Goal: Task Accomplishment & Management: Manage account settings

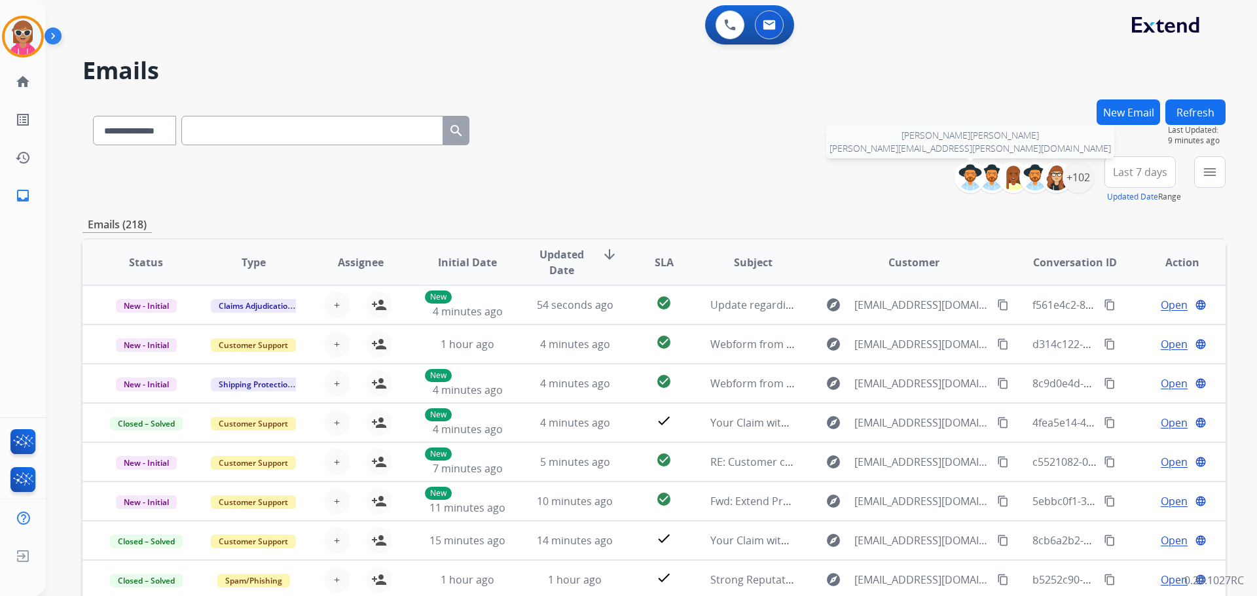
select select "**********"
click at [1077, 177] on div "+102" at bounding box center [1077, 177] width 31 height 31
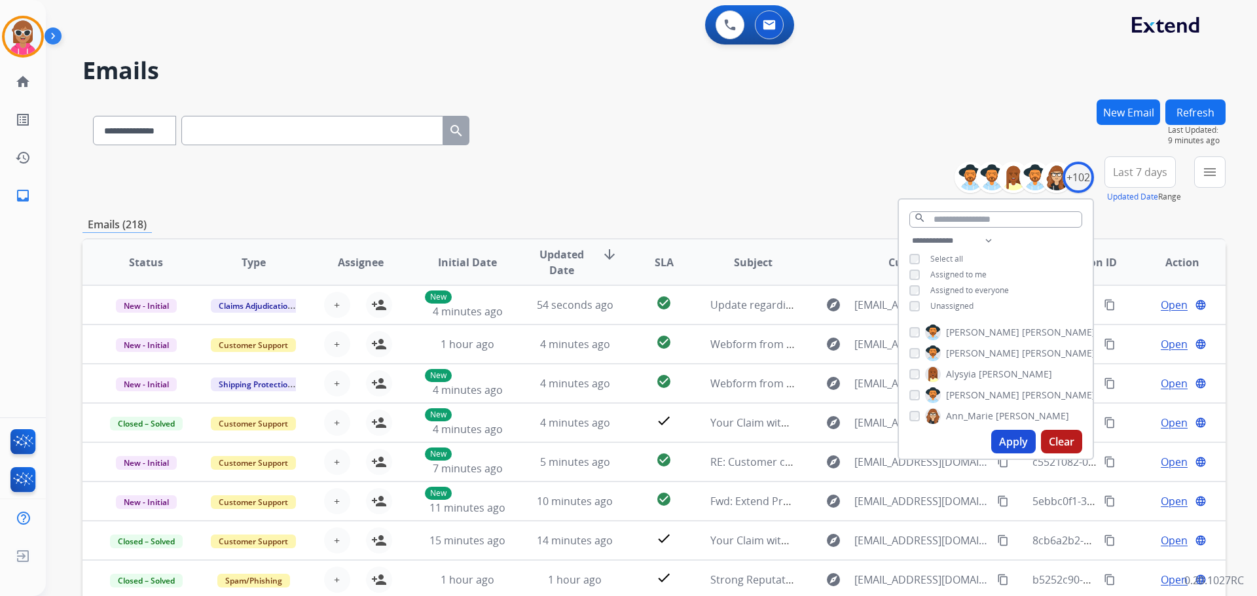
click at [958, 300] on div "**********" at bounding box center [996, 275] width 194 height 84
drag, startPoint x: 957, startPoint y: 304, endPoint x: 955, endPoint y: 310, distance: 6.8
click at [956, 304] on span "Unassigned" at bounding box center [951, 305] width 43 height 11
click at [1016, 449] on button "Apply" at bounding box center [1013, 442] width 45 height 24
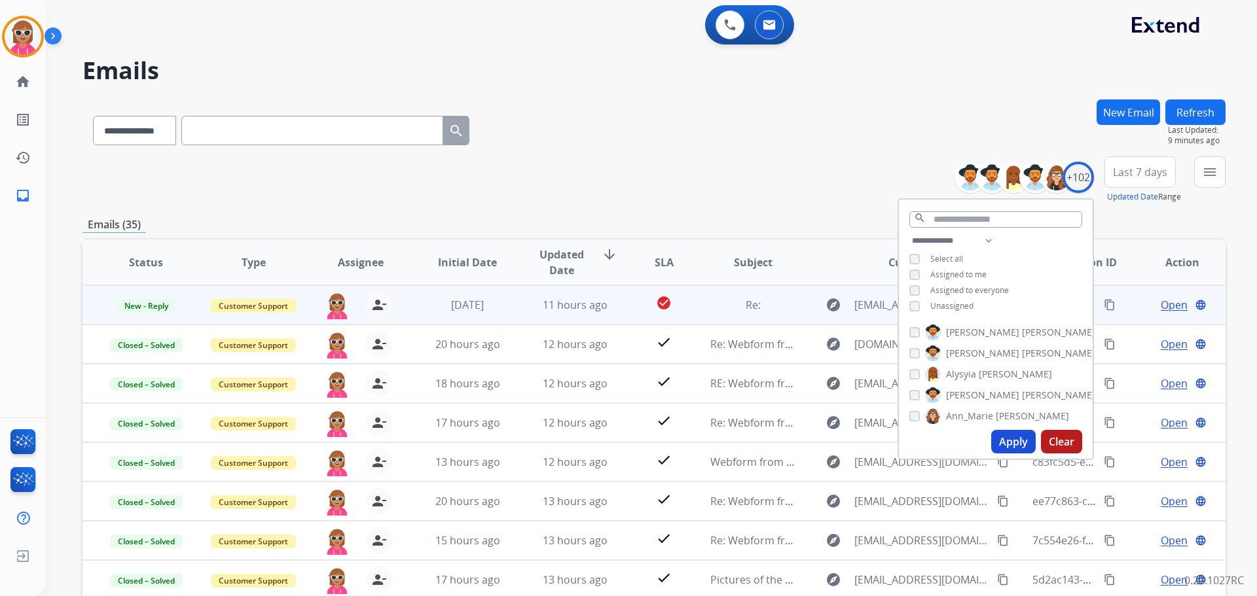
click at [582, 294] on td "11 hours ago" at bounding box center [564, 304] width 107 height 39
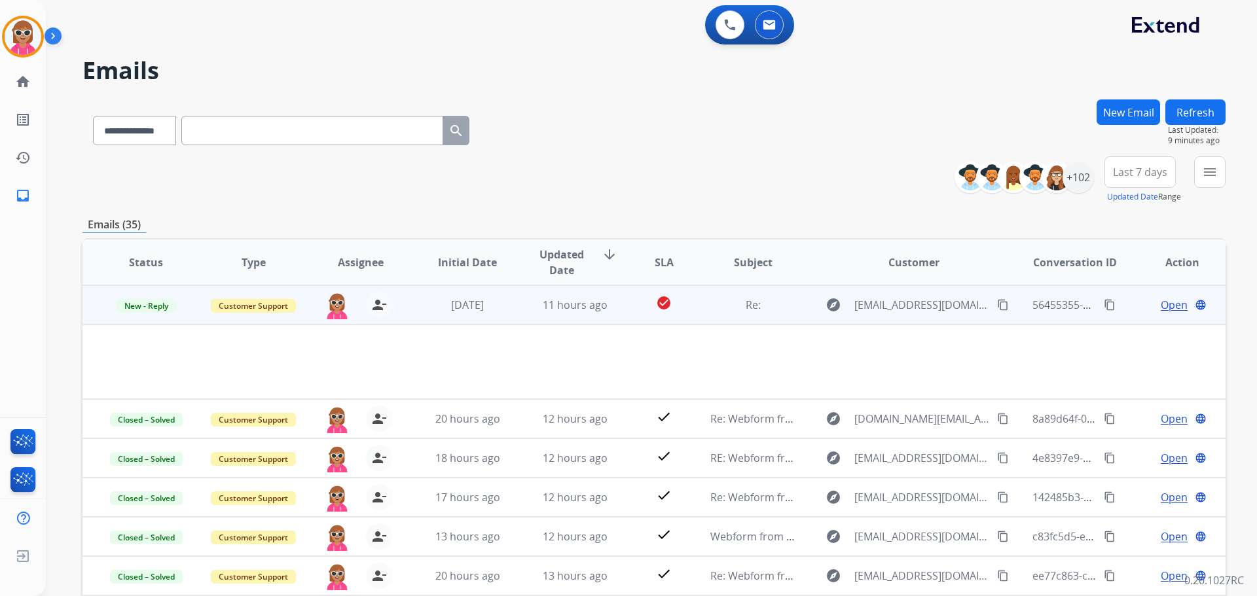
click at [1161, 306] on span "Open" at bounding box center [1173, 305] width 27 height 16
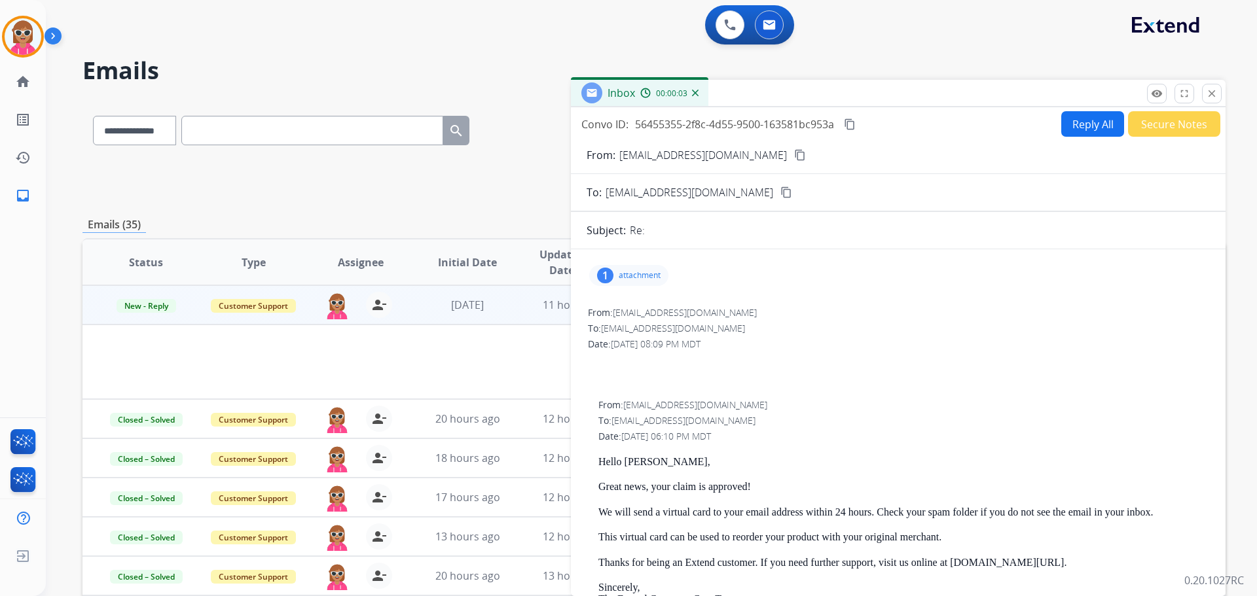
click at [631, 288] on div "1 attachment" at bounding box center [897, 275] width 623 height 31
click at [628, 276] on p "attachment" at bounding box center [639, 275] width 42 height 10
click at [625, 308] on div at bounding box center [634, 312] width 65 height 46
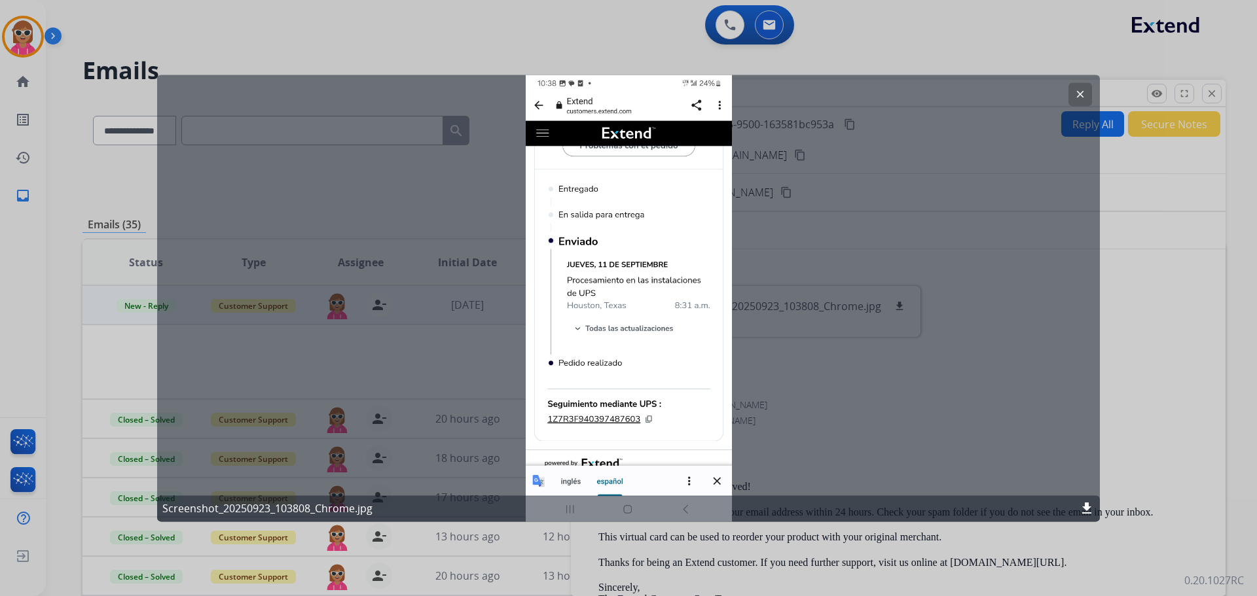
drag, startPoint x: 1078, startPoint y: 98, endPoint x: 1041, endPoint y: 147, distance: 61.1
click at [1078, 100] on button "clear" at bounding box center [1080, 94] width 24 height 24
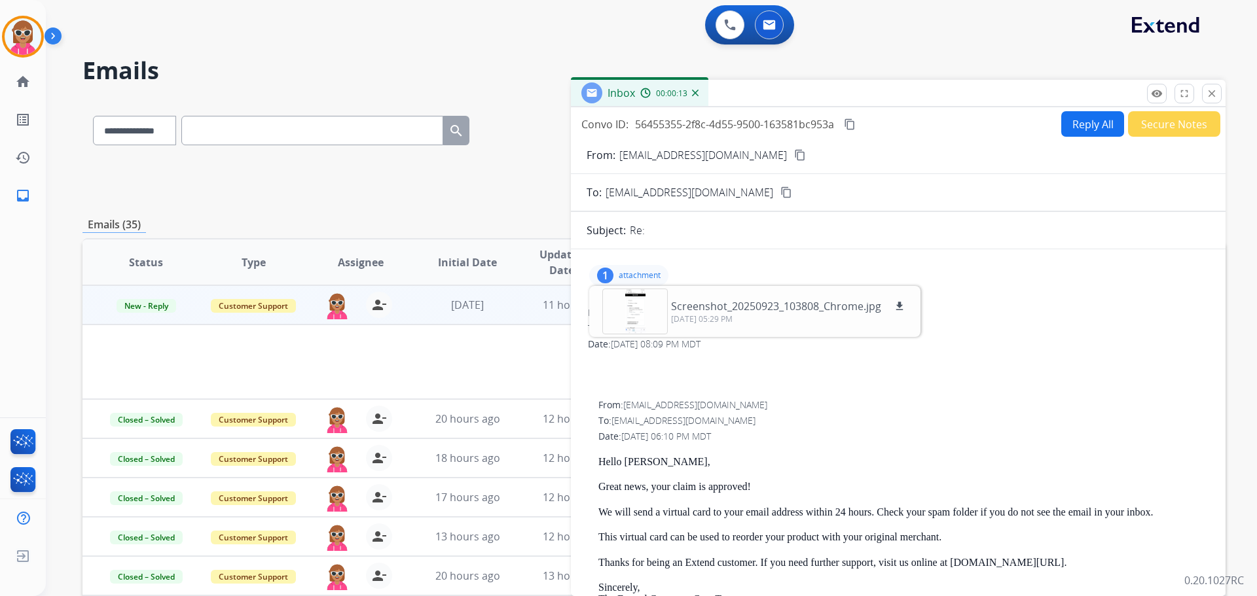
click at [663, 284] on div "1 attachment Screenshot_20250923_103808_Chrome.jpg download [DATE] 05:29 PM" at bounding box center [628, 275] width 79 height 21
click at [696, 248] on form "From: [EMAIL_ADDRESS][DOMAIN_NAME] content_copy To: [EMAIL_ADDRESS][DOMAIN_NAME…" at bounding box center [898, 511] width 654 height 748
click at [636, 266] on div "1 attachment" at bounding box center [628, 275] width 79 height 21
click at [626, 300] on div at bounding box center [634, 312] width 65 height 46
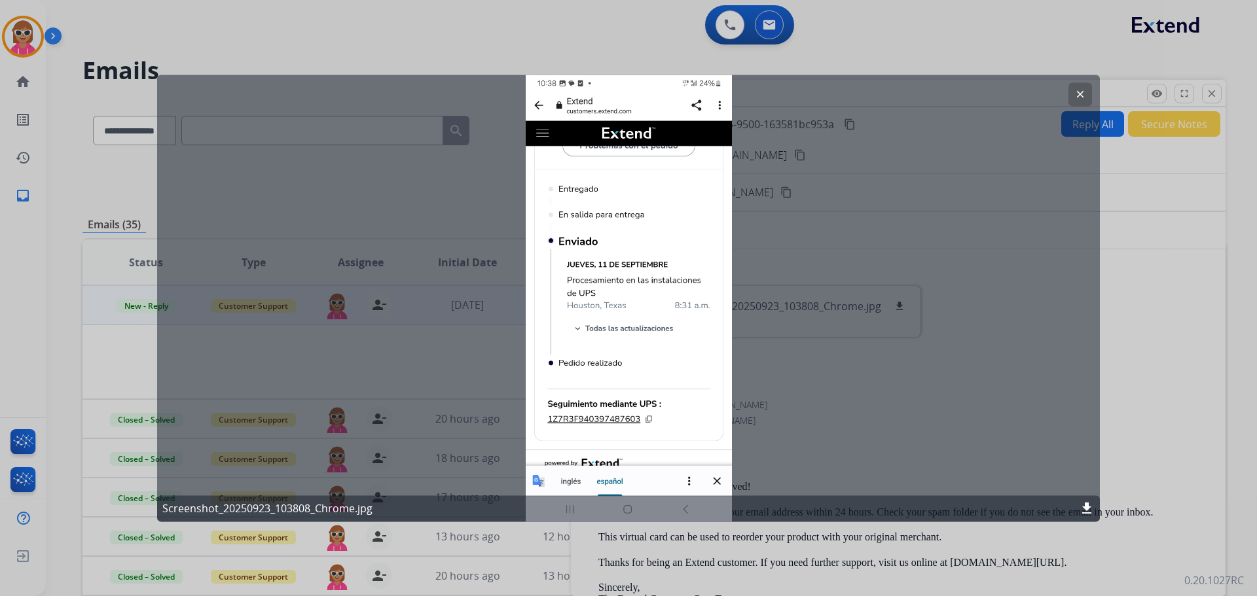
drag, startPoint x: 1083, startPoint y: 96, endPoint x: 1065, endPoint y: 106, distance: 21.1
click at [1082, 96] on mat-icon "clear" at bounding box center [1080, 94] width 12 height 12
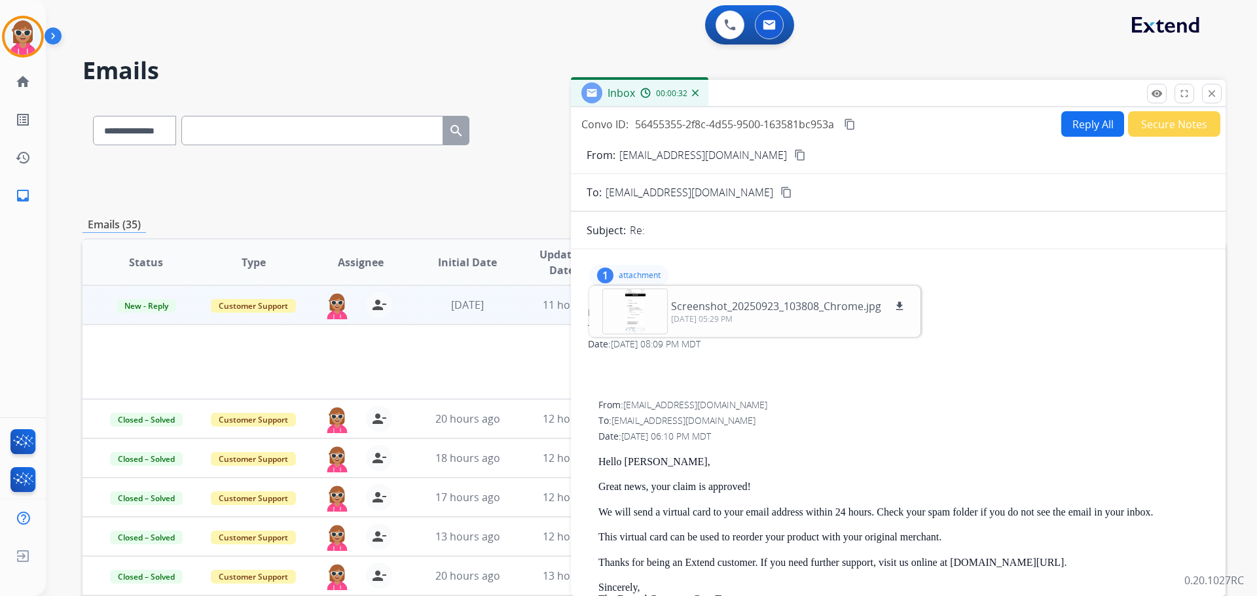
click at [649, 277] on p "attachment" at bounding box center [639, 275] width 42 height 10
drag, startPoint x: 160, startPoint y: 302, endPoint x: 168, endPoint y: 307, distance: 9.1
click at [168, 307] on span "New - Reply" at bounding box center [146, 306] width 60 height 14
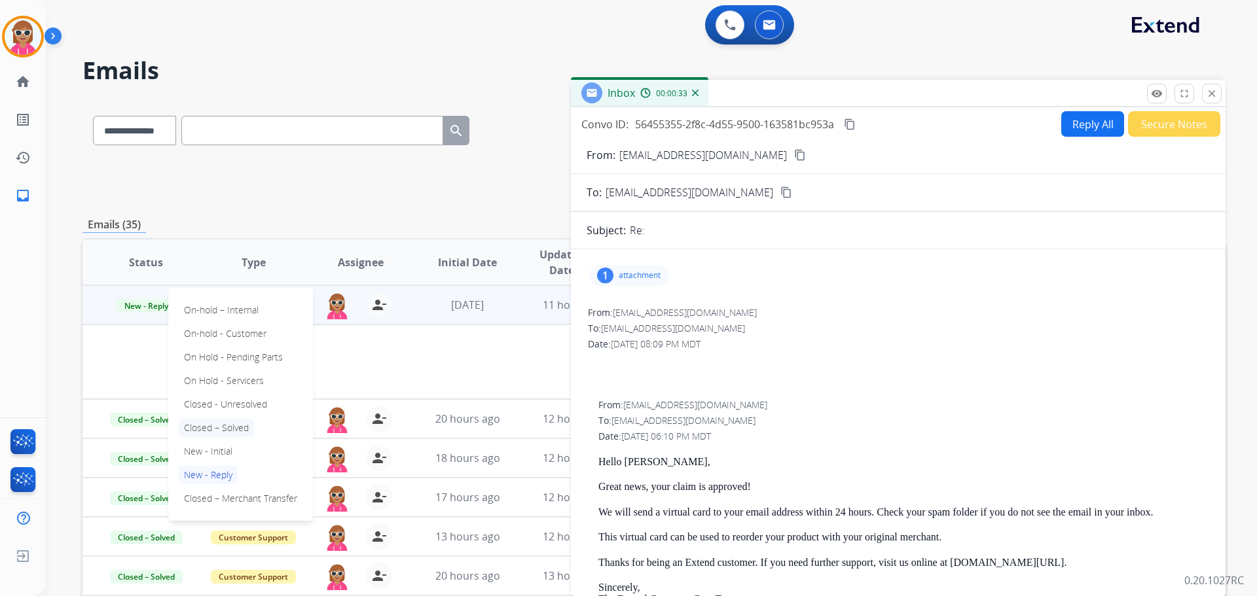
click at [239, 429] on p "Closed – Solved" at bounding box center [216, 428] width 75 height 18
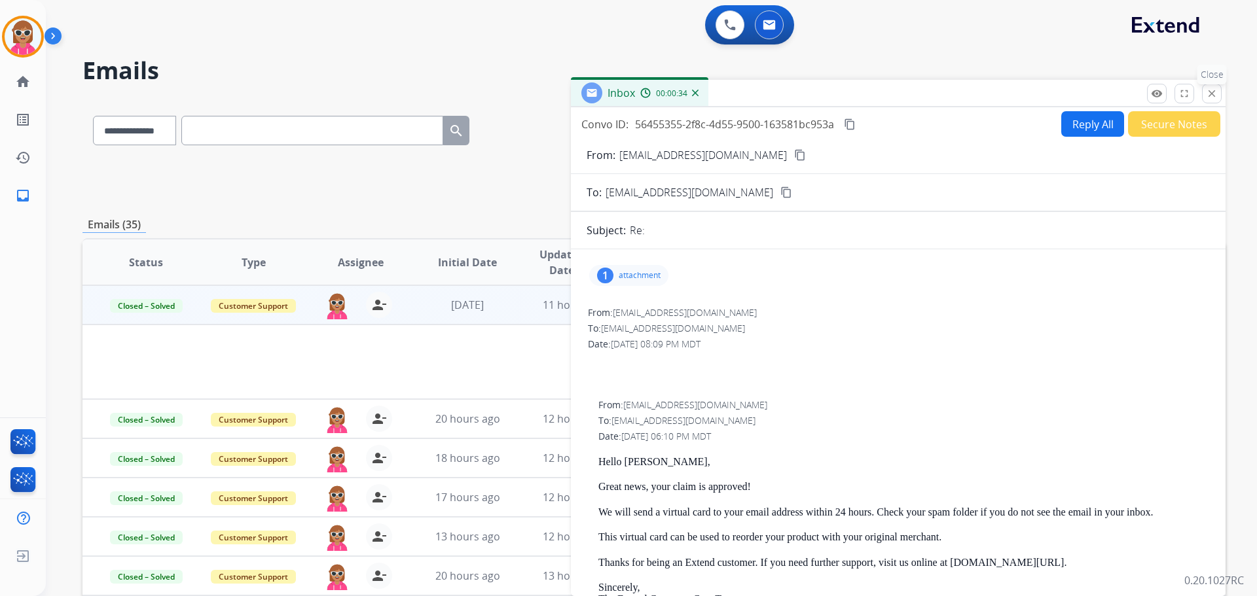
click at [1210, 86] on button "close Close" at bounding box center [1212, 94] width 20 height 20
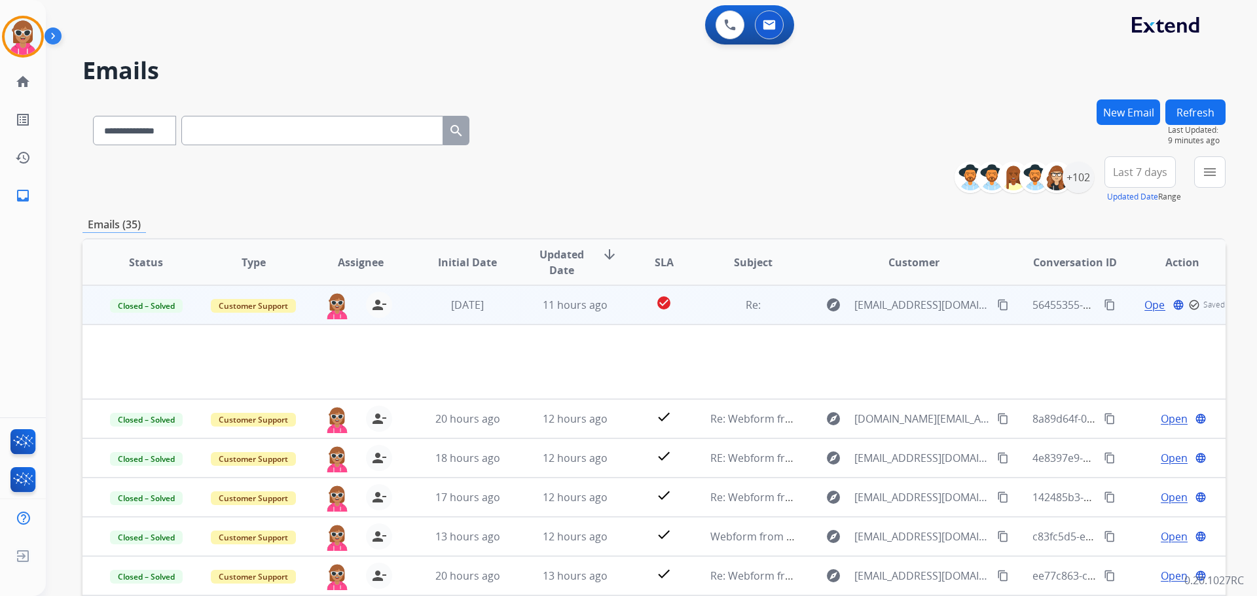
click at [1200, 120] on button "Refresh" at bounding box center [1195, 112] width 60 height 26
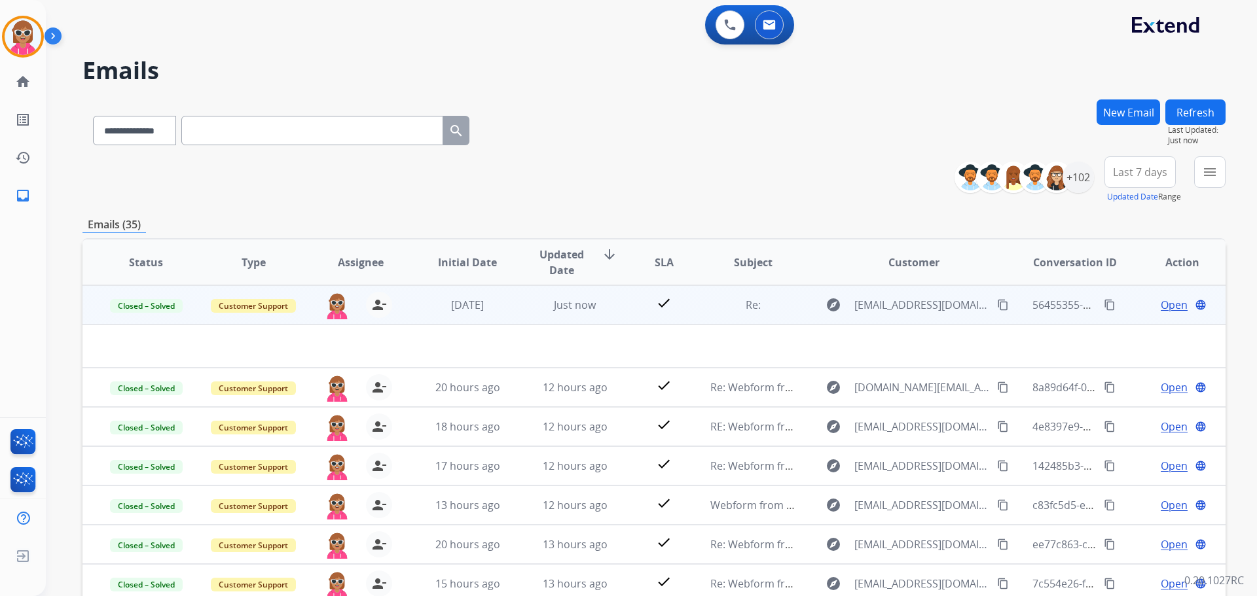
click at [623, 288] on td "check" at bounding box center [653, 304] width 71 height 39
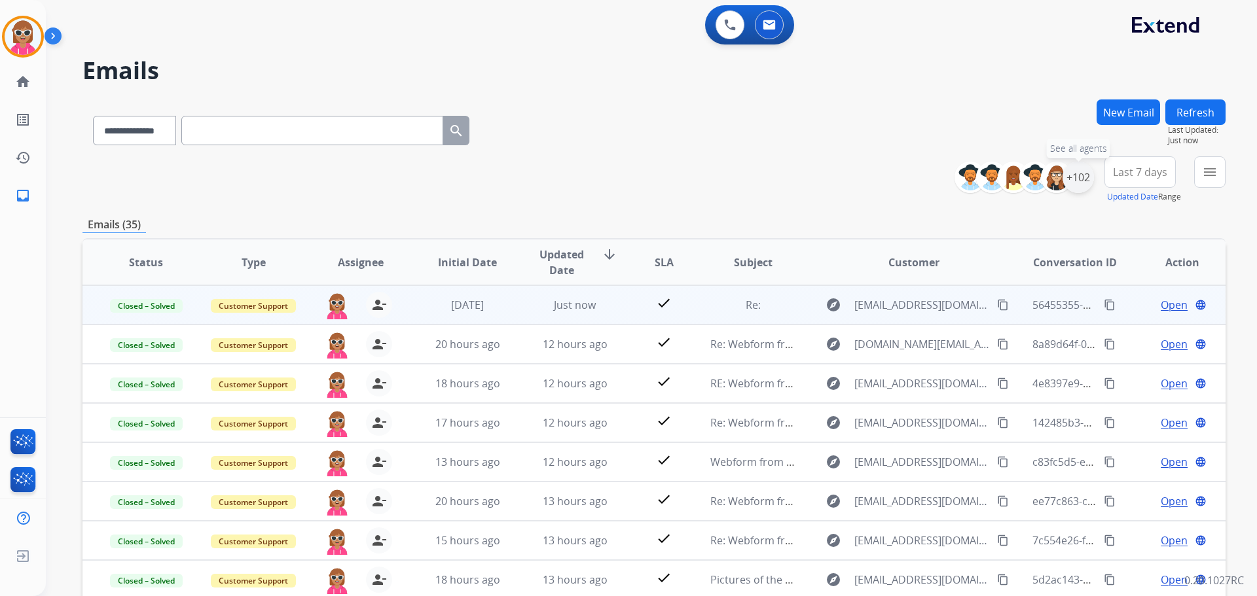
click at [1080, 175] on div "+102" at bounding box center [1077, 177] width 31 height 31
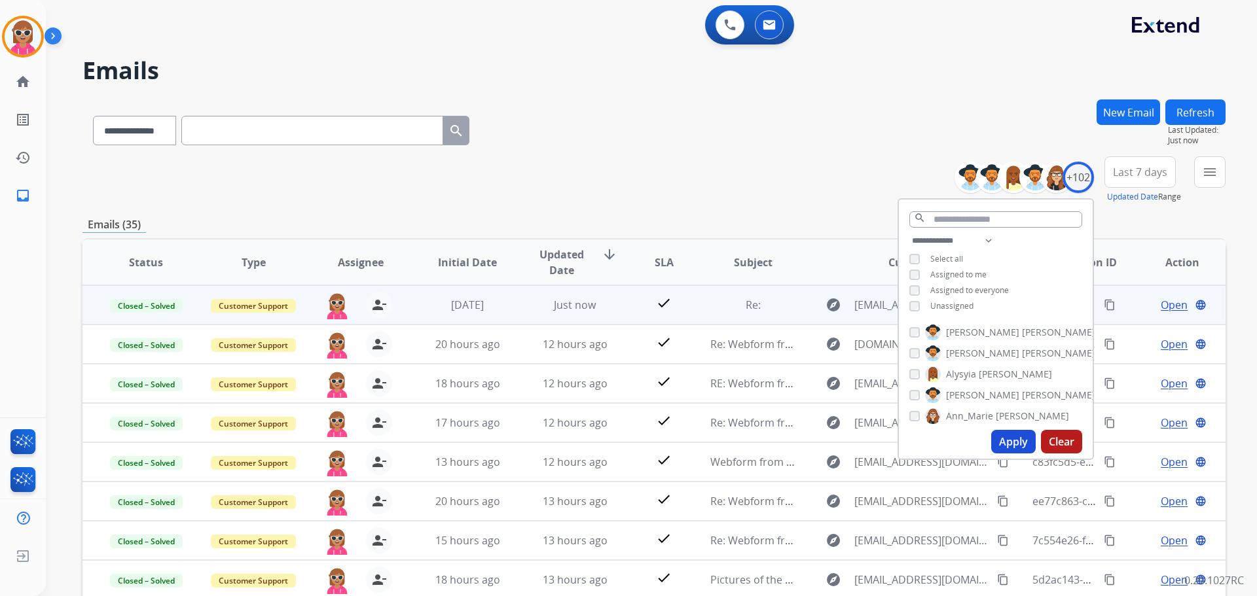
click at [967, 274] on span "Assigned to me" at bounding box center [958, 274] width 56 height 11
click at [952, 315] on div "**********" at bounding box center [996, 275] width 194 height 84
click at [952, 311] on div "**********" at bounding box center [996, 275] width 194 height 84
click at [951, 308] on span "Unassigned" at bounding box center [951, 305] width 43 height 11
click at [997, 434] on button "Apply" at bounding box center [1013, 442] width 45 height 24
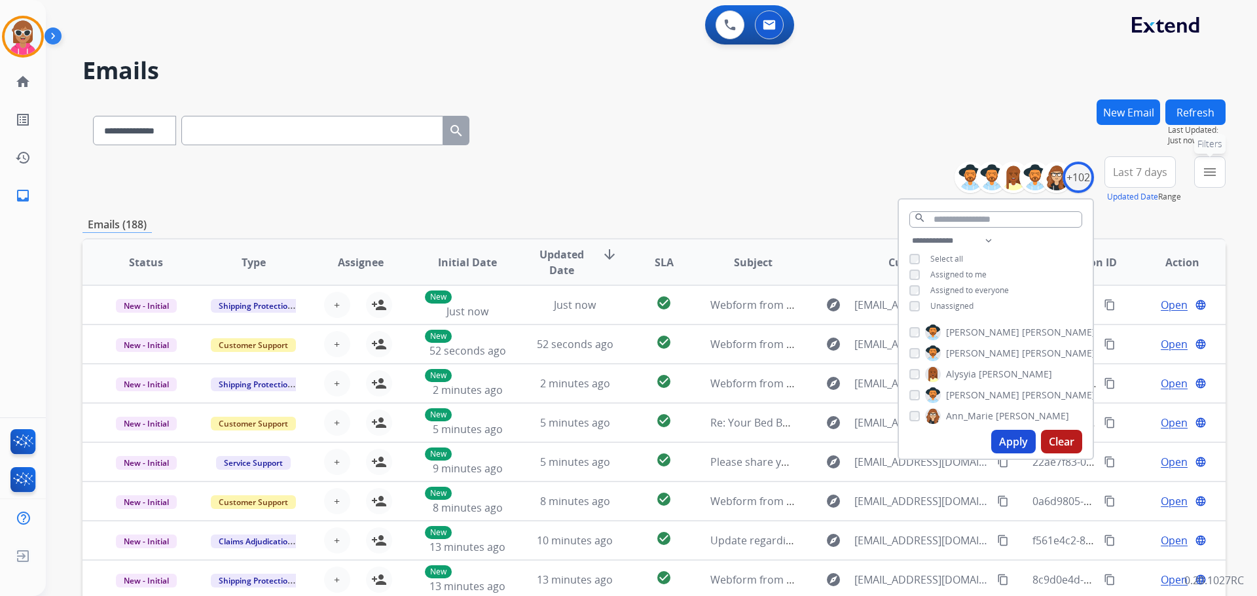
click at [1209, 172] on mat-icon "menu" at bounding box center [1210, 172] width 16 height 16
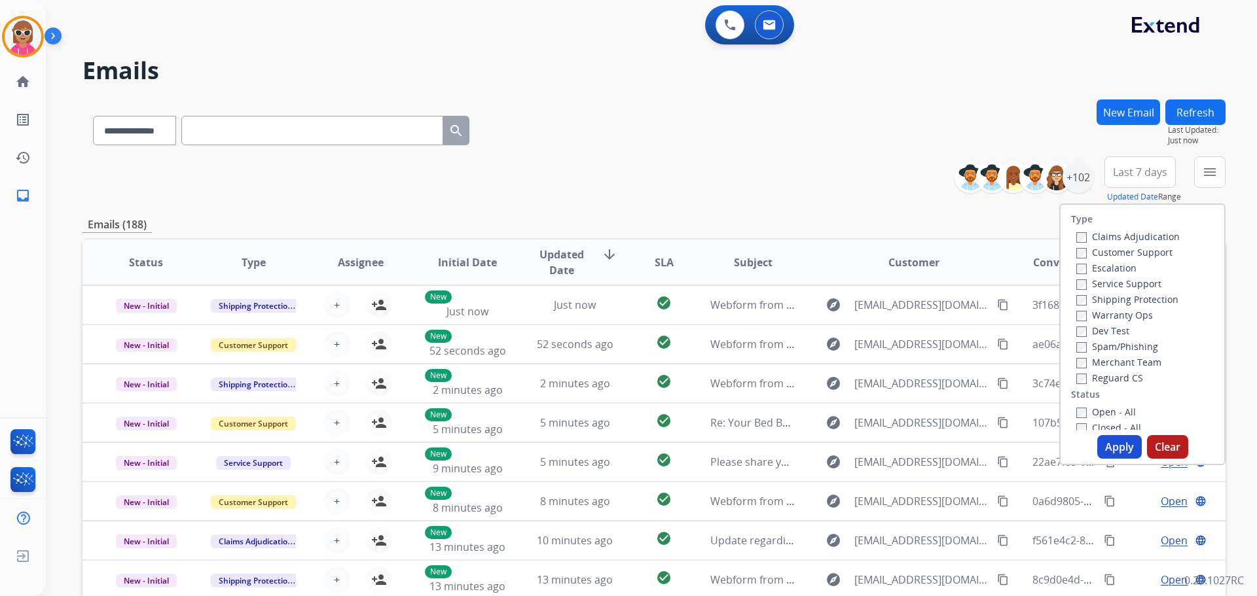
click at [1136, 247] on label "Customer Support" at bounding box center [1124, 252] width 96 height 12
click at [1124, 298] on label "Shipping Protection" at bounding box center [1127, 299] width 102 height 12
click at [1113, 372] on label "Reguard CS" at bounding box center [1109, 378] width 67 height 12
click at [1109, 416] on label "Open - All" at bounding box center [1106, 412] width 60 height 12
click at [1111, 442] on button "Apply" at bounding box center [1119, 447] width 45 height 24
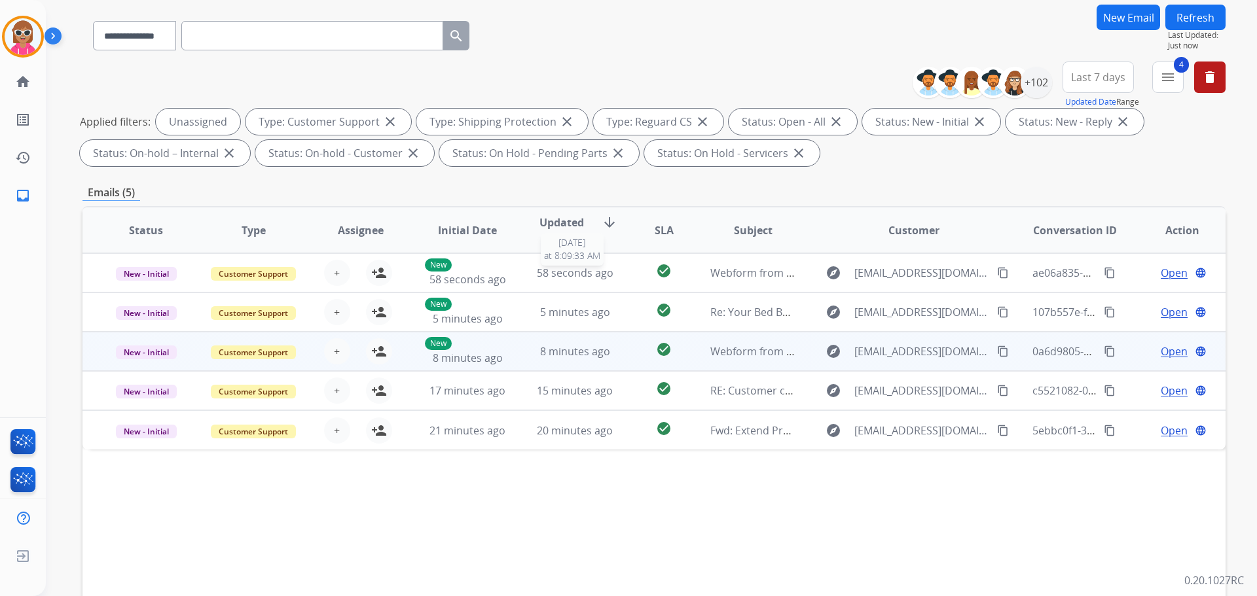
scroll to position [131, 0]
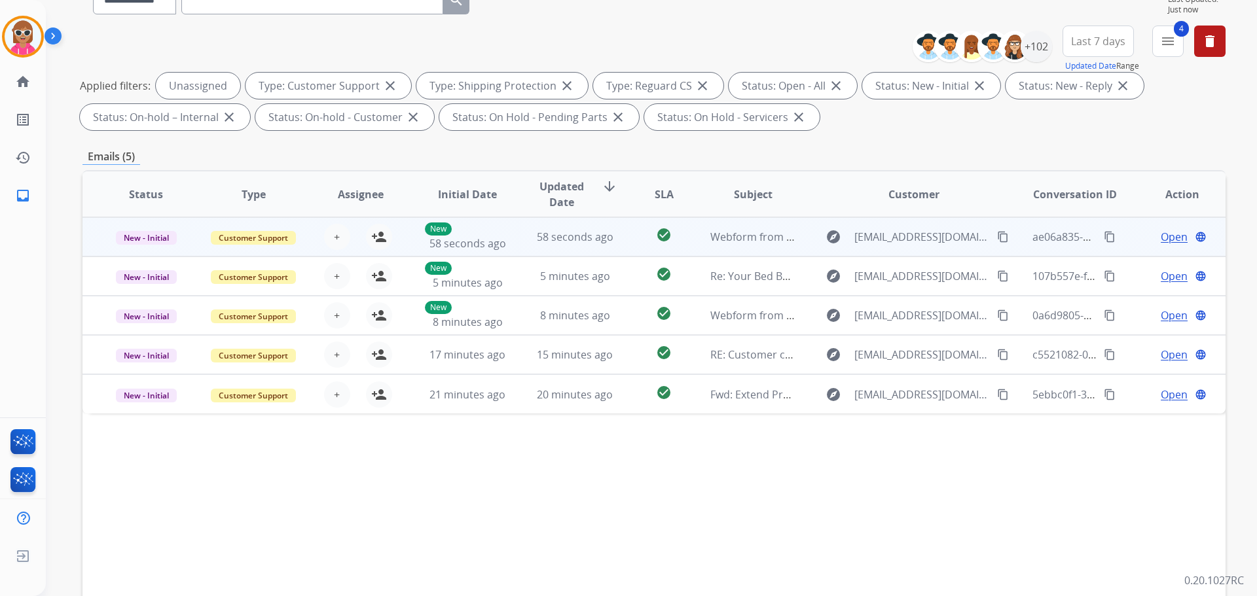
click at [505, 219] on td "New 58 seconds ago" at bounding box center [457, 236] width 107 height 39
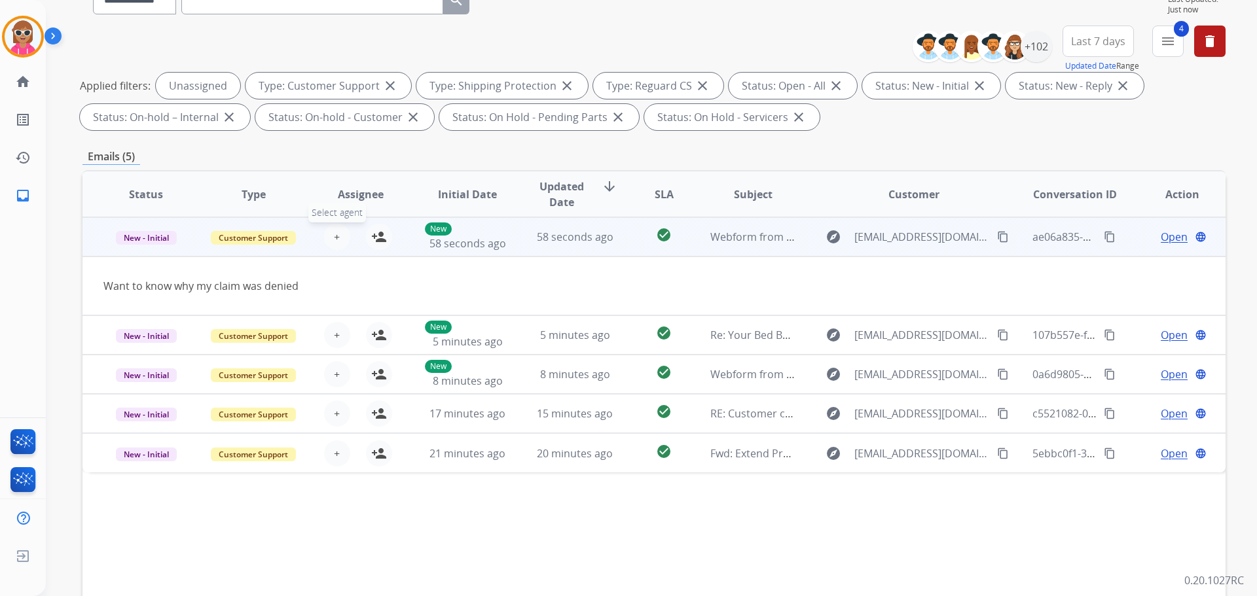
click at [336, 236] on span "+" at bounding box center [337, 237] width 6 height 16
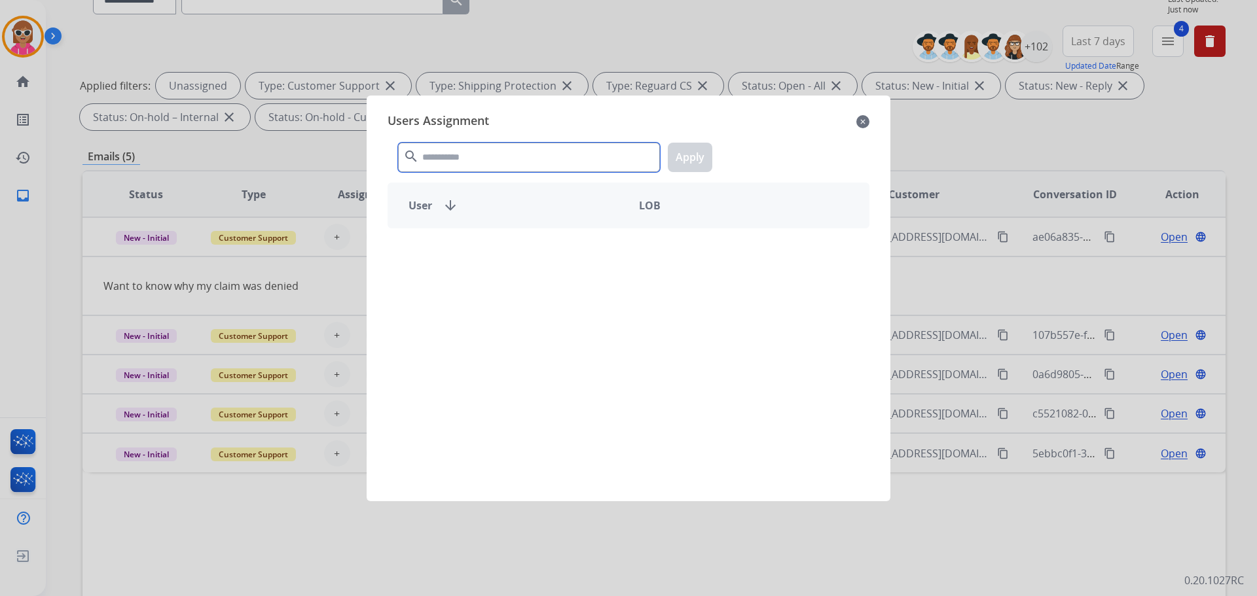
click at [454, 149] on input "text" at bounding box center [529, 157] width 262 height 29
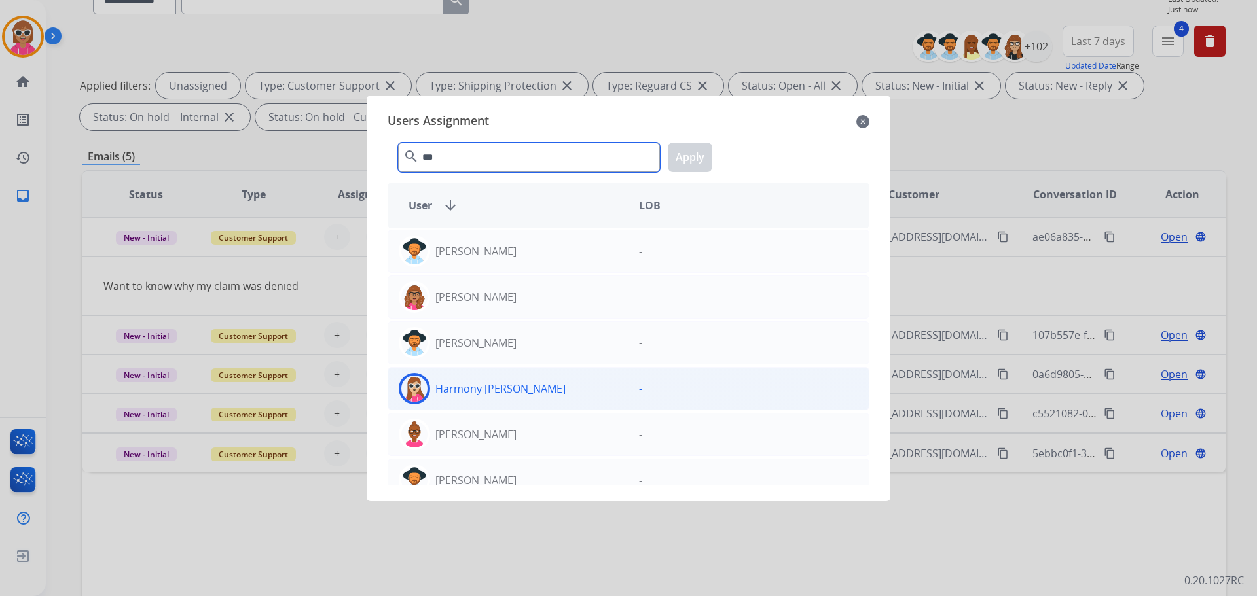
type input "***"
click at [497, 379] on div "Harmony [PERSON_NAME]" at bounding box center [508, 388] width 240 height 31
click at [701, 155] on button "Apply" at bounding box center [690, 157] width 45 height 29
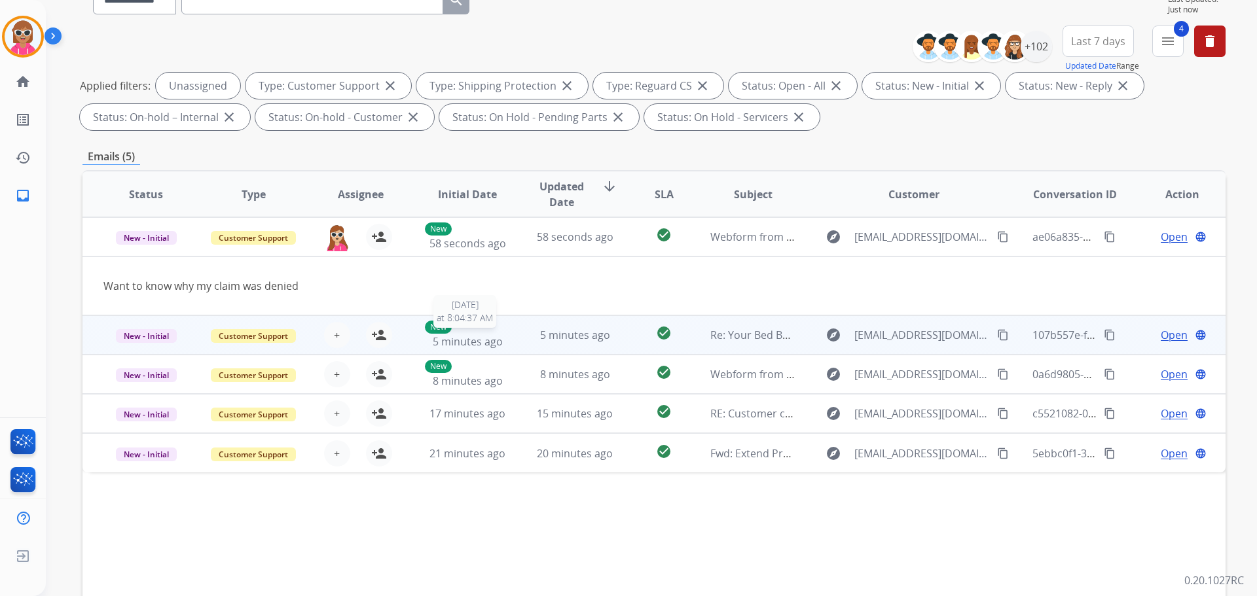
click at [485, 334] on div "New 5 minutes ago" at bounding box center [468, 335] width 86 height 29
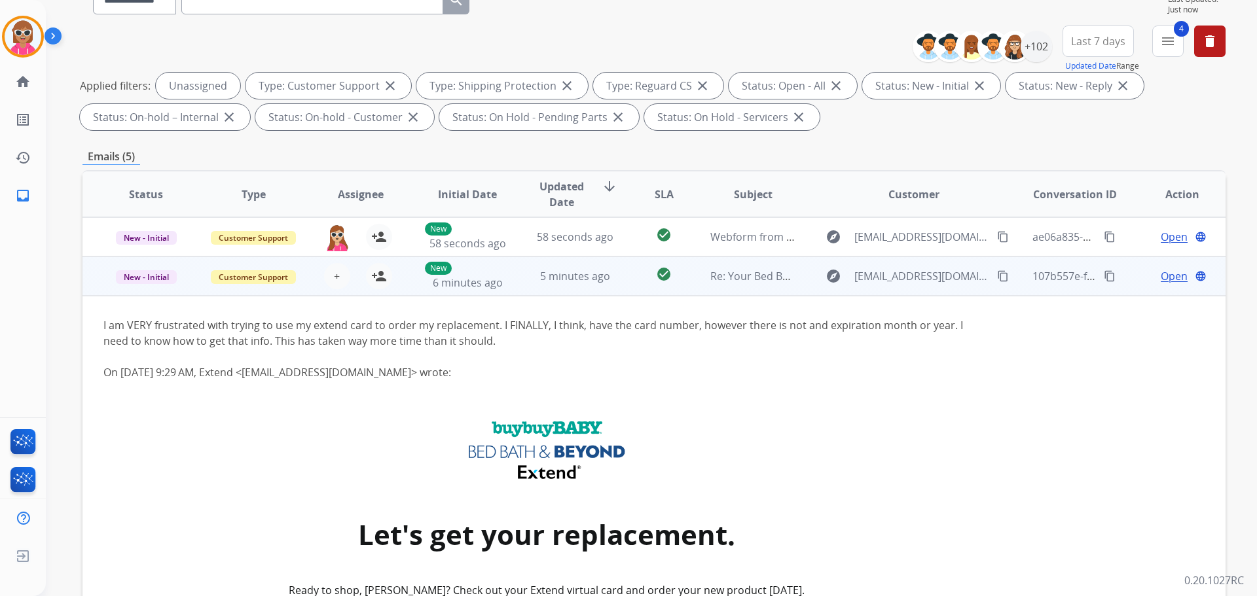
scroll to position [39, 0]
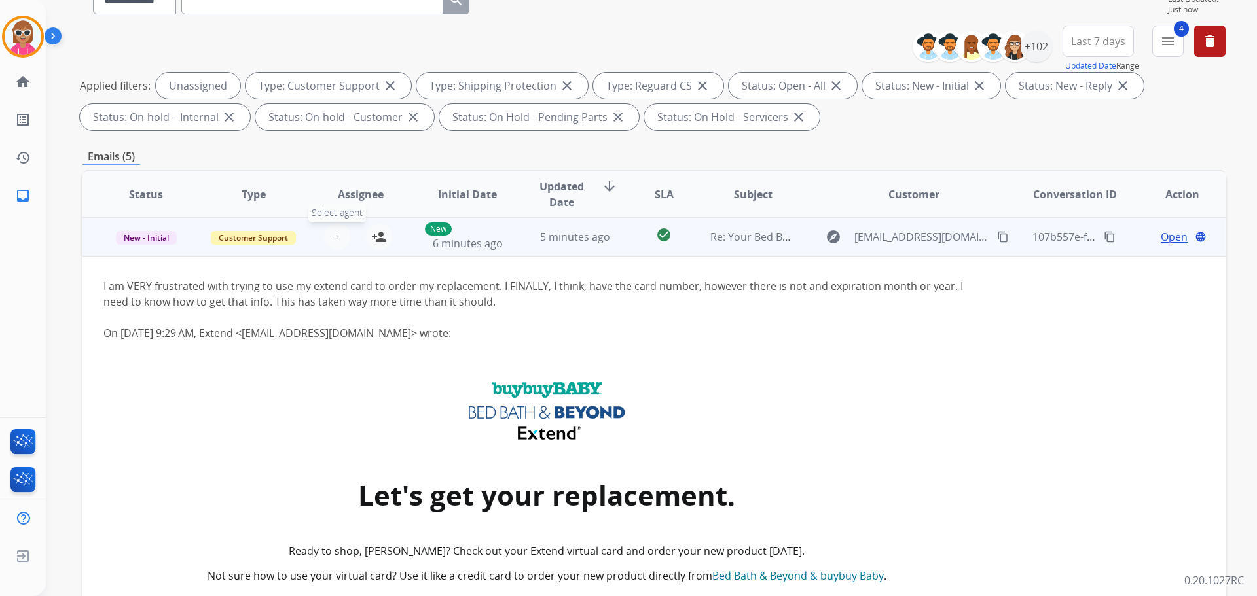
click at [334, 240] on span "+" at bounding box center [337, 237] width 6 height 16
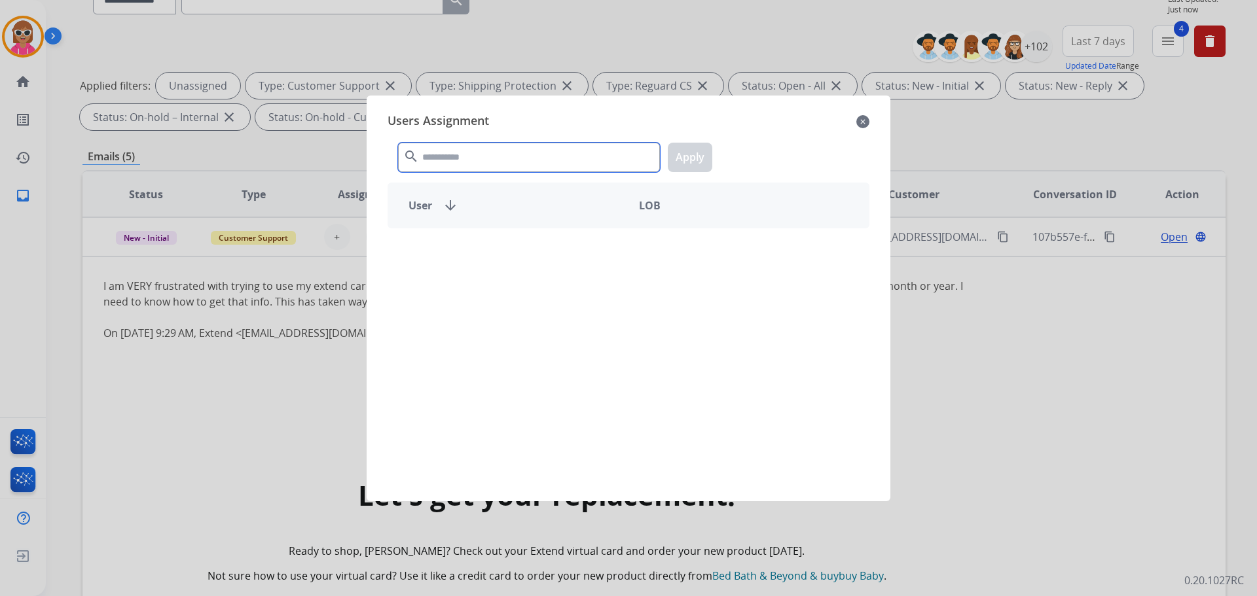
click at [489, 141] on div "search Apply" at bounding box center [628, 154] width 482 height 45
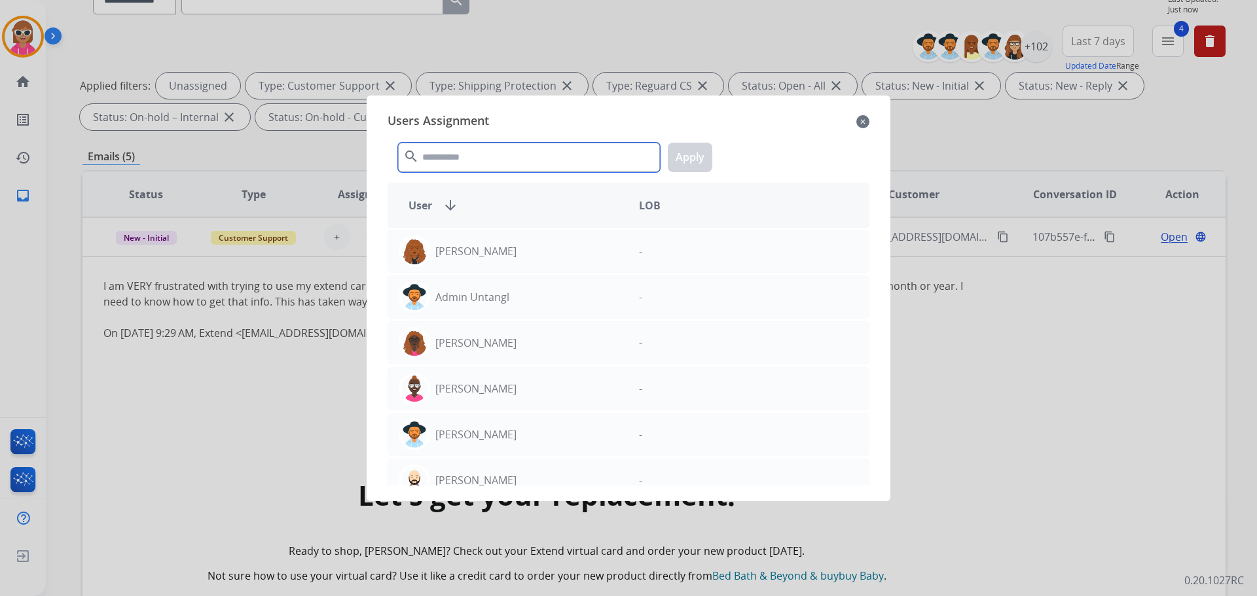
type input "*"
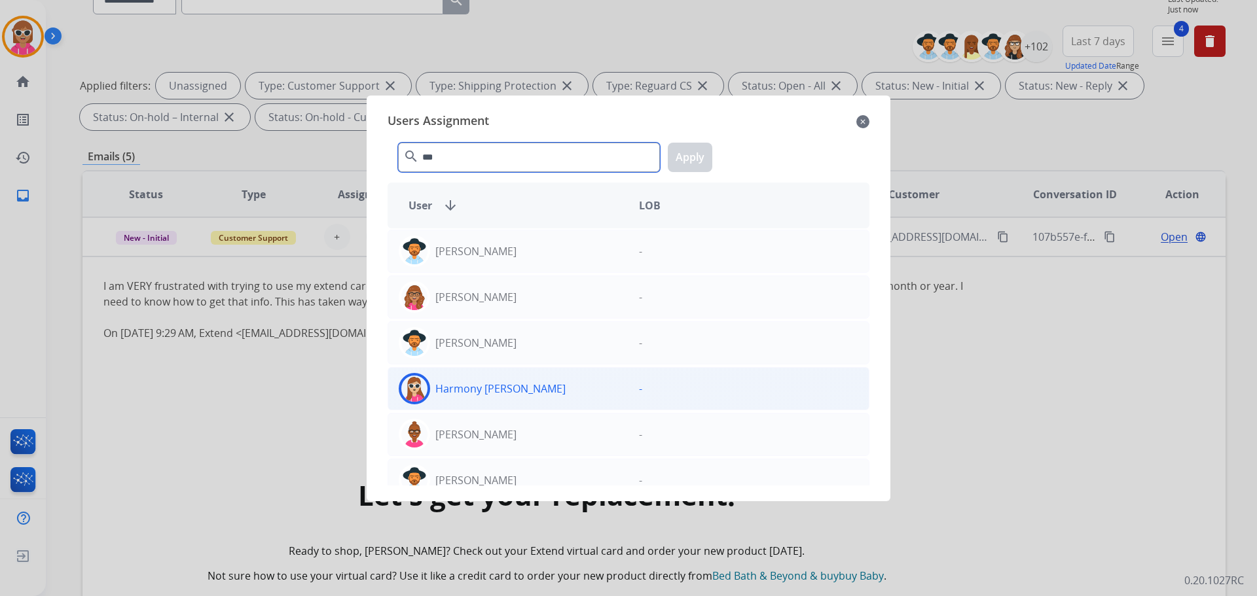
type input "***"
click at [539, 387] on div "Harmony [PERSON_NAME]" at bounding box center [508, 388] width 240 height 31
click at [688, 150] on button "Apply" at bounding box center [690, 157] width 45 height 29
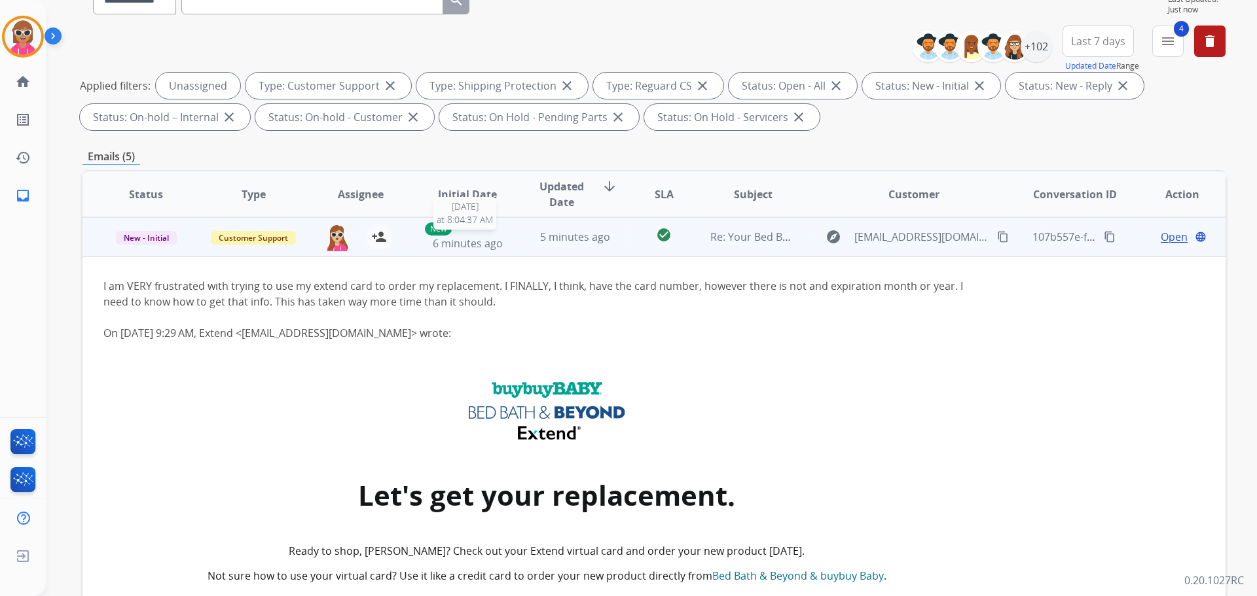
click at [471, 245] on span "6 minutes ago" at bounding box center [468, 243] width 70 height 14
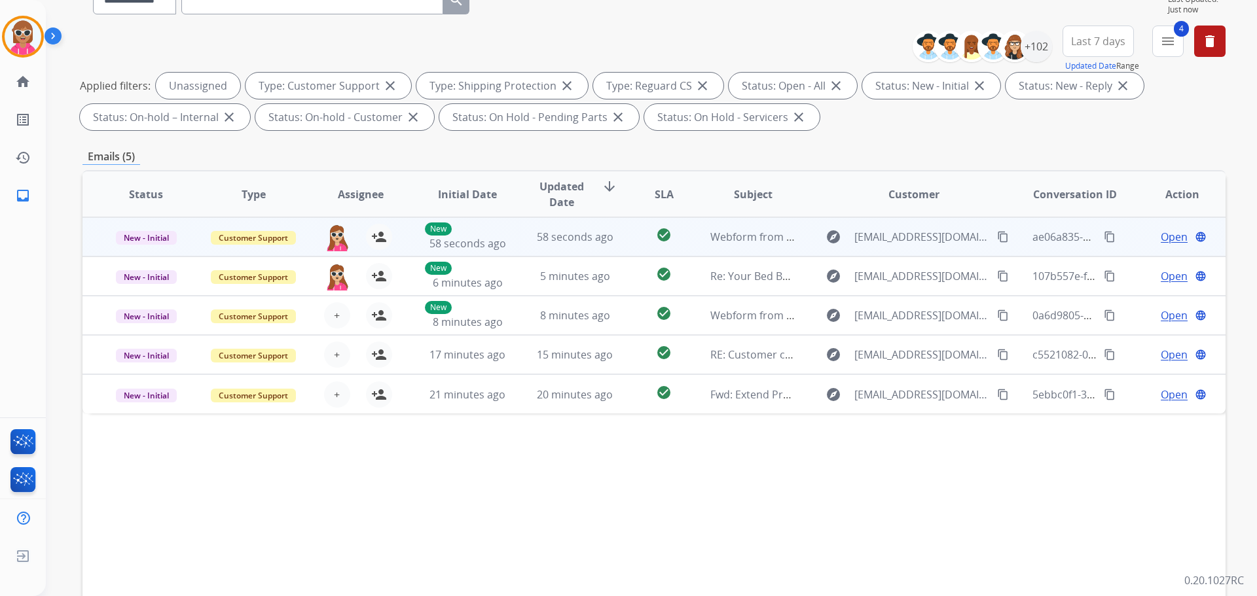
scroll to position [0, 0]
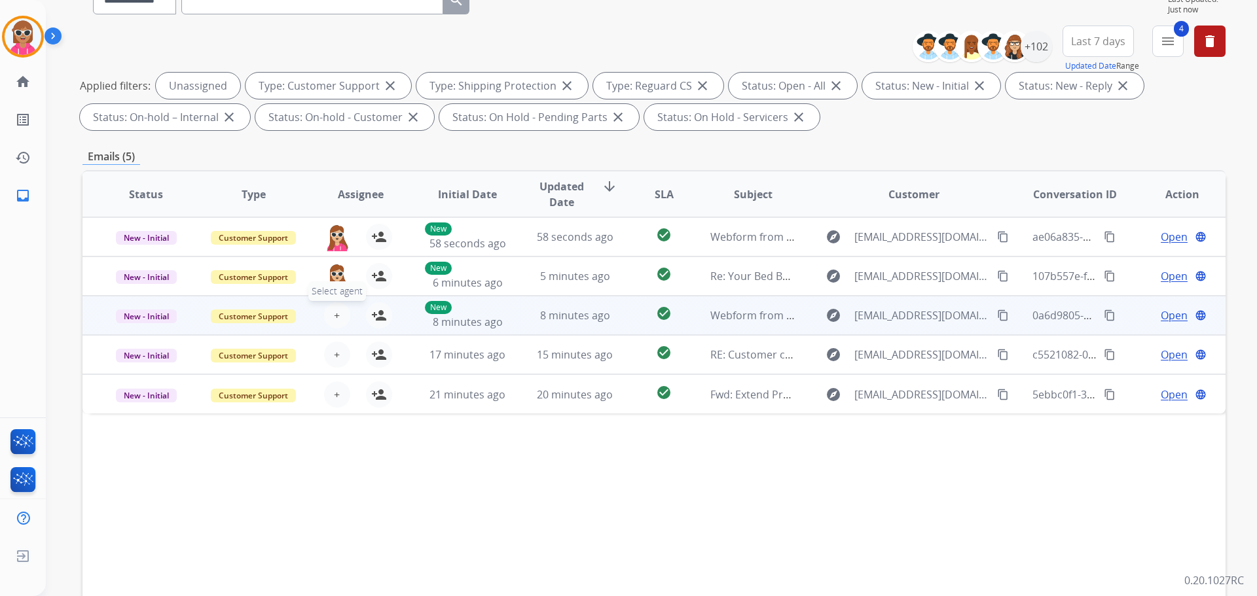
click at [335, 315] on span "+" at bounding box center [337, 316] width 6 height 16
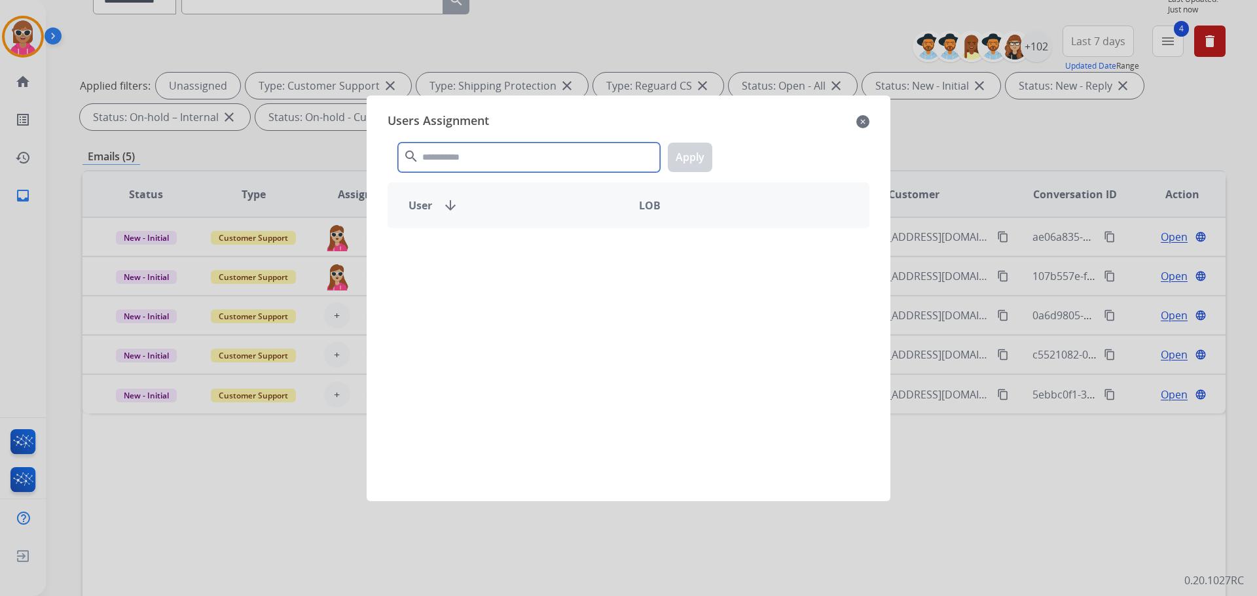
click at [498, 162] on input "text" at bounding box center [529, 157] width 262 height 29
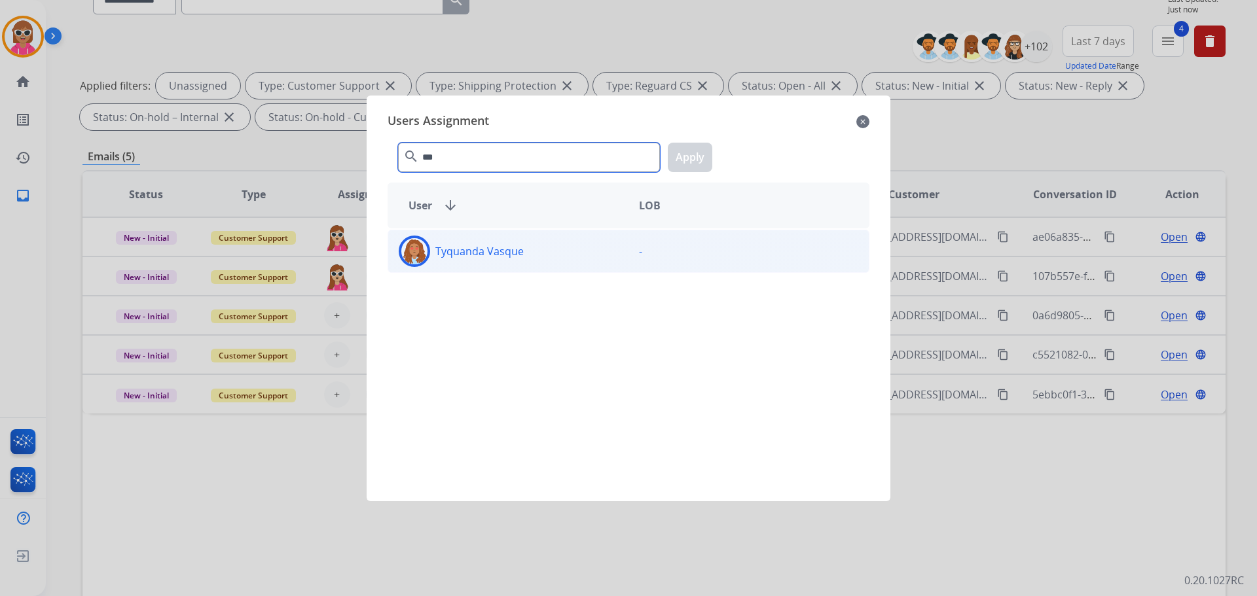
type input "***"
click at [507, 257] on p "Tyquanda Vasque" at bounding box center [479, 251] width 88 height 16
click at [680, 171] on button "Apply" at bounding box center [690, 157] width 45 height 29
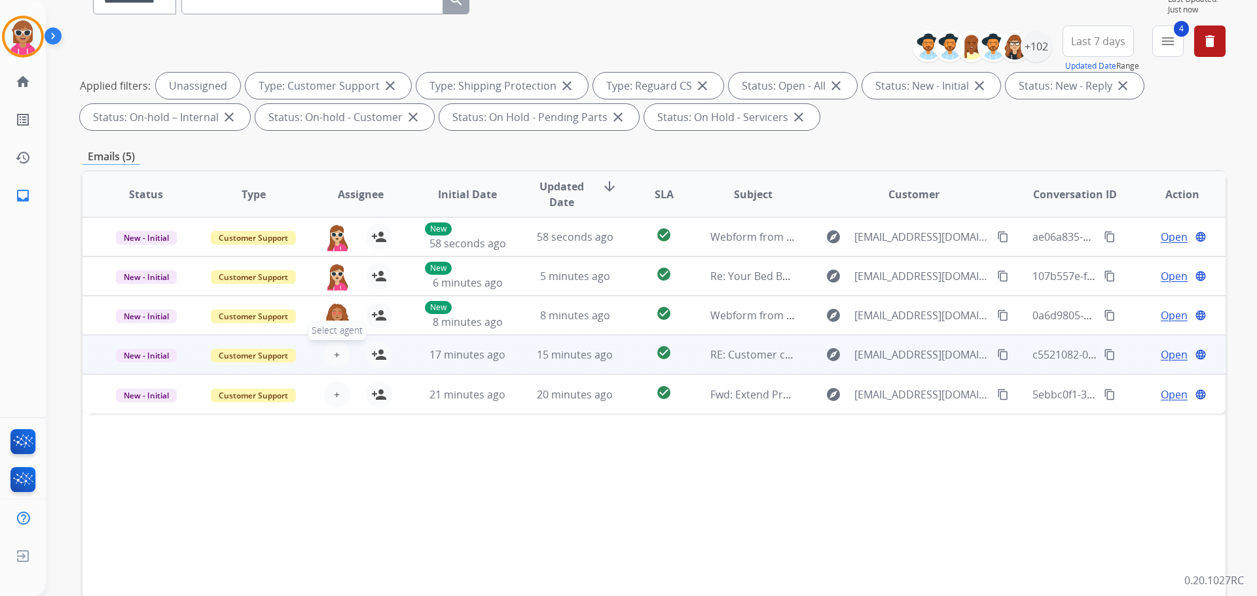
click at [334, 349] on span "+" at bounding box center [337, 355] width 6 height 16
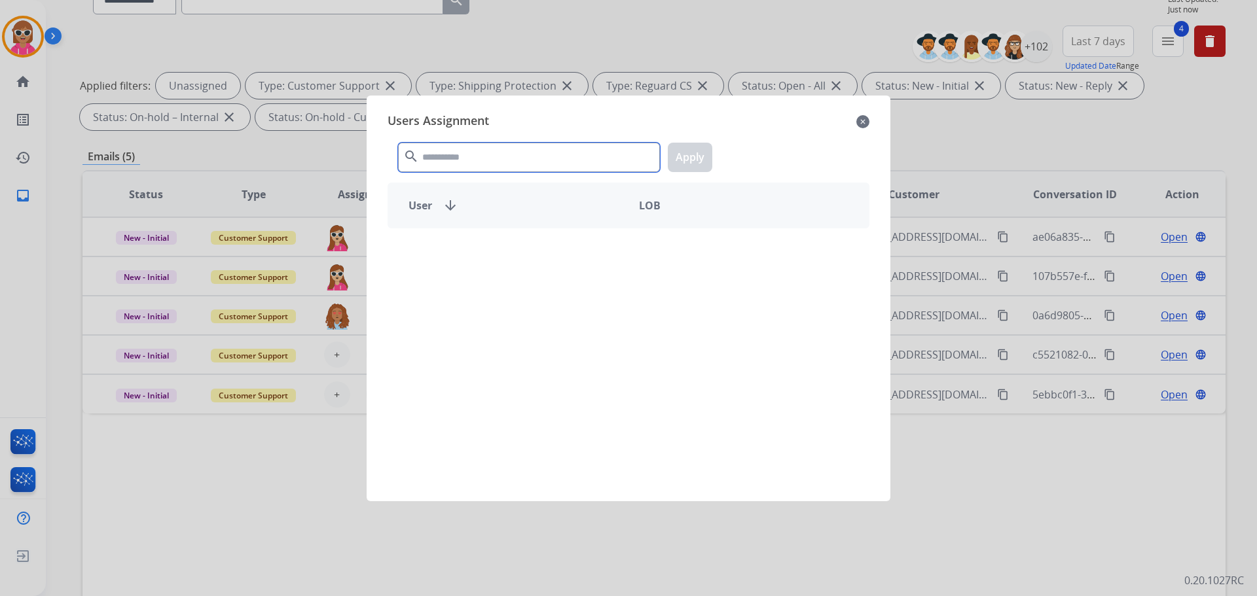
click at [459, 158] on input "text" at bounding box center [529, 157] width 262 height 29
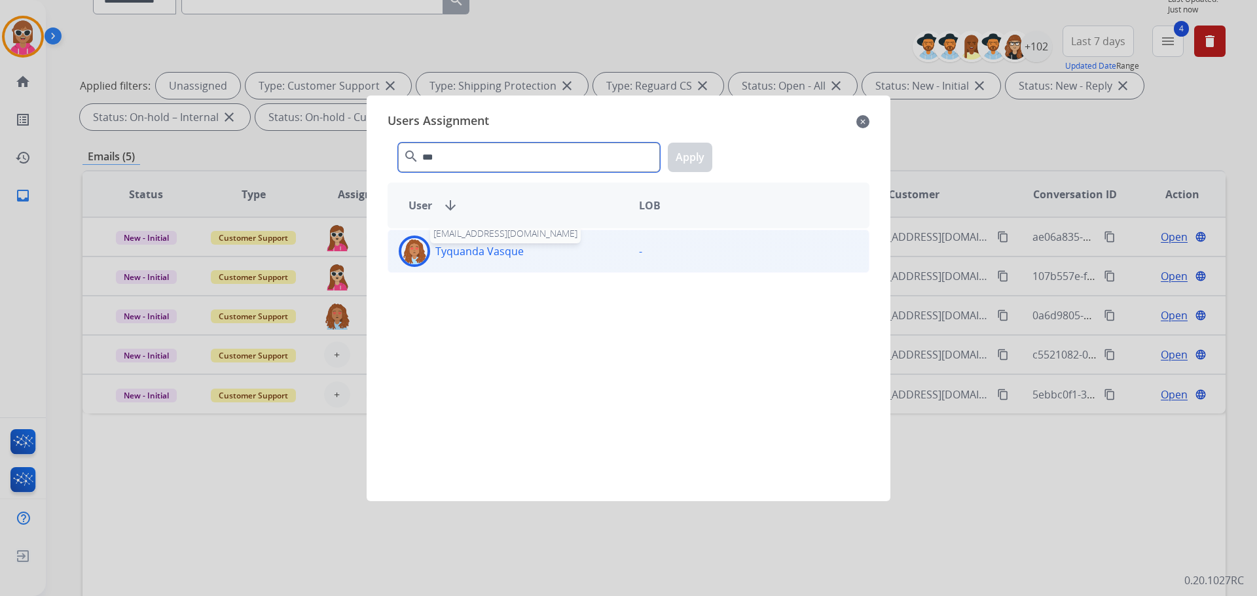
type input "***"
click at [501, 245] on p "Tyquanda Vasque" at bounding box center [479, 251] width 88 height 16
click at [675, 151] on button "Apply" at bounding box center [690, 157] width 45 height 29
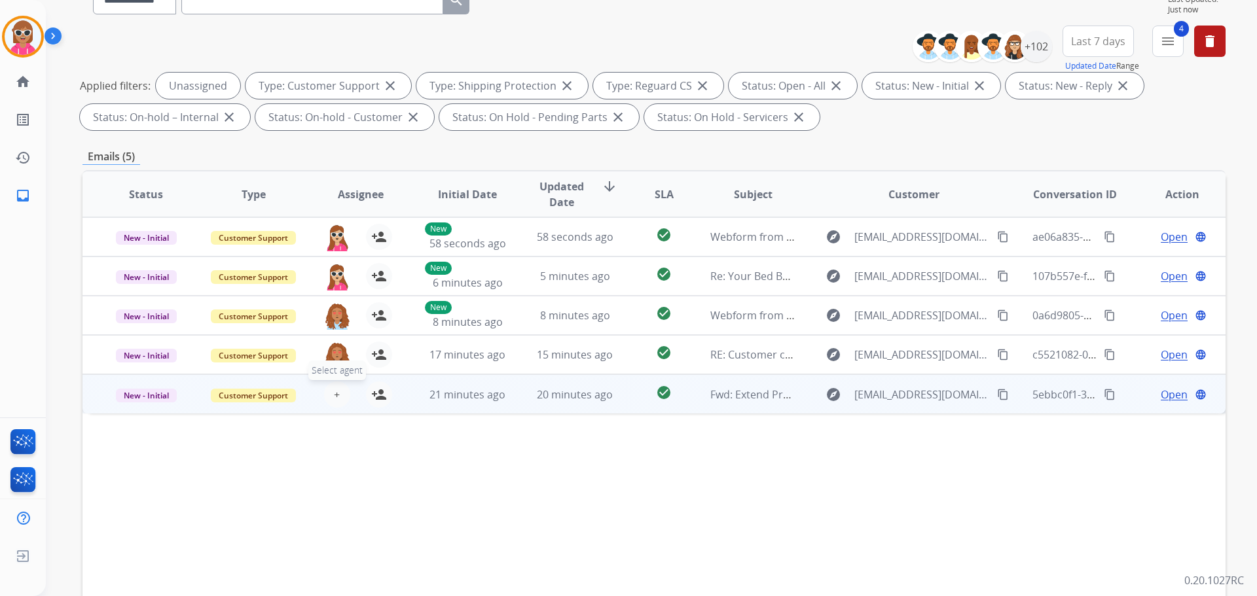
click at [334, 390] on span "+" at bounding box center [337, 395] width 6 height 16
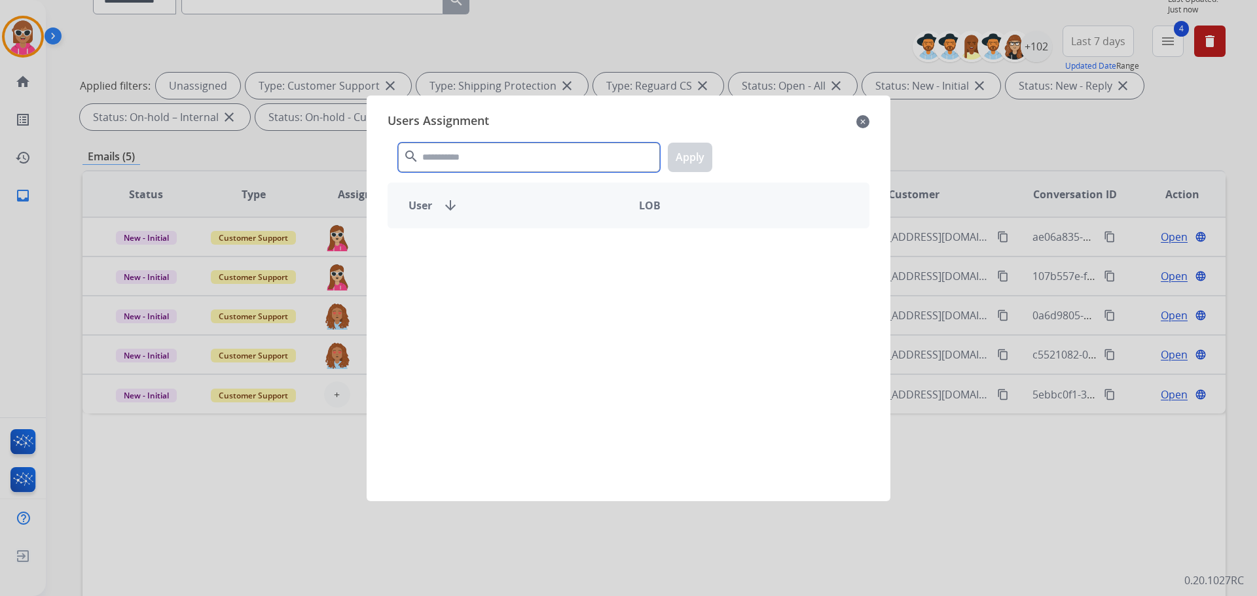
click at [520, 147] on input "text" at bounding box center [529, 157] width 262 height 29
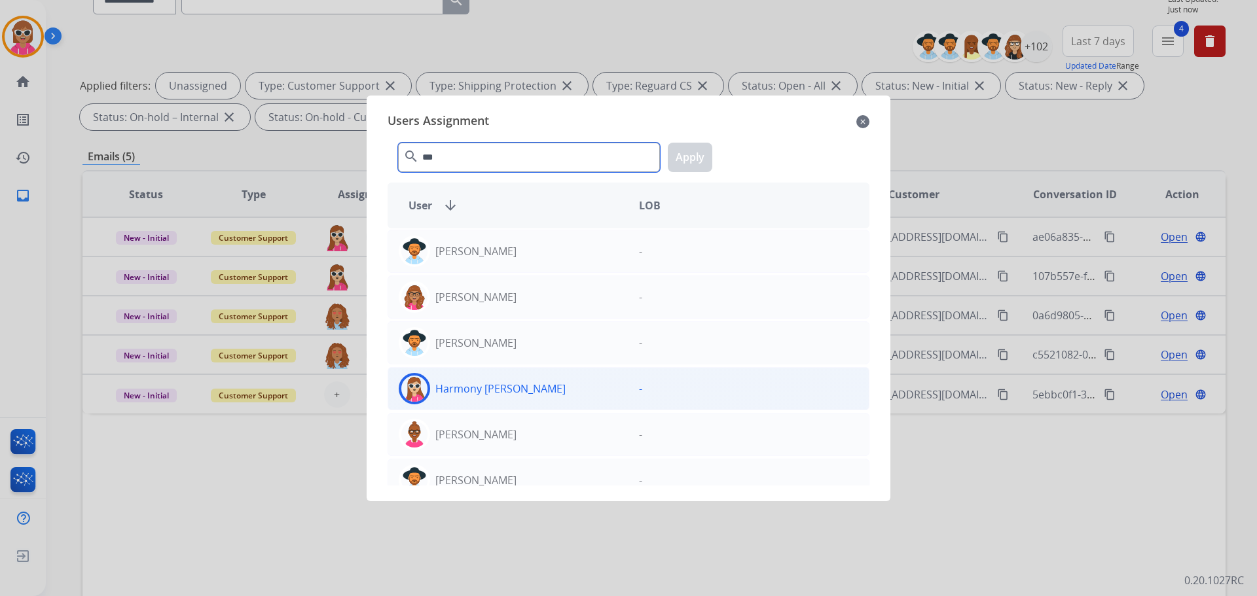
type input "***"
click at [474, 372] on div "Harmony [PERSON_NAME] -" at bounding box center [628, 388] width 482 height 43
click at [682, 175] on div "*** search Apply" at bounding box center [628, 154] width 482 height 45
drag, startPoint x: 682, startPoint y: 164, endPoint x: 694, endPoint y: 162, distance: 12.7
click at [683, 164] on button "Apply" at bounding box center [690, 157] width 45 height 29
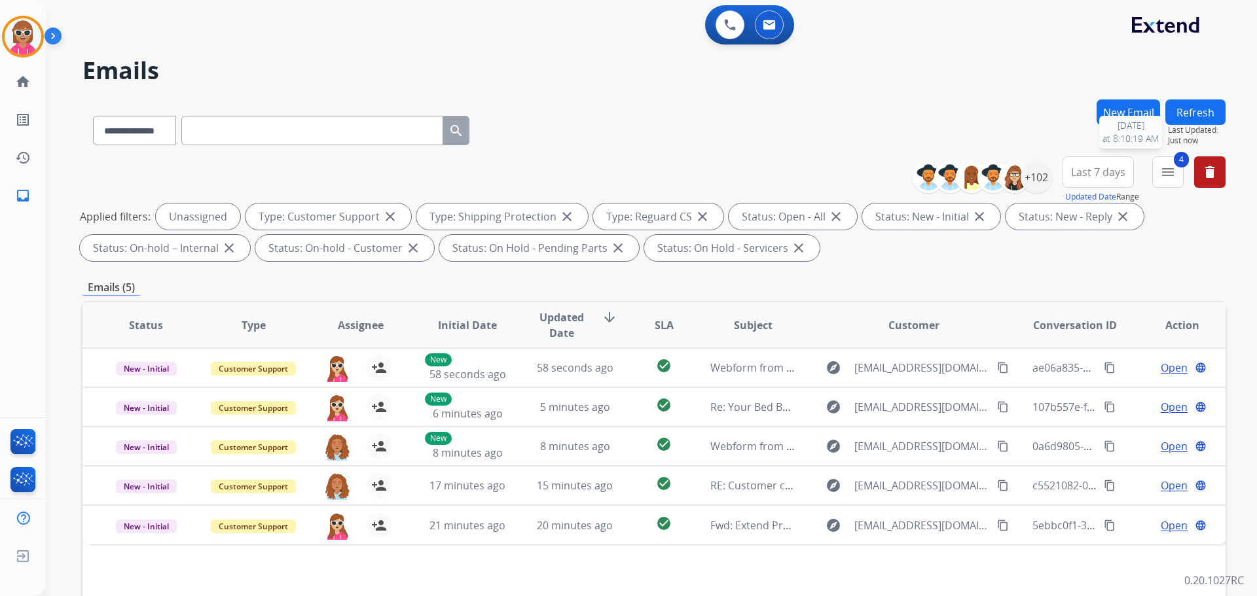
click at [1207, 125] on span "Last Updated:" at bounding box center [1197, 130] width 58 height 10
drag, startPoint x: 1203, startPoint y: 123, endPoint x: 1061, endPoint y: 204, distance: 163.2
click at [1201, 123] on button "Refresh" at bounding box center [1195, 112] width 60 height 26
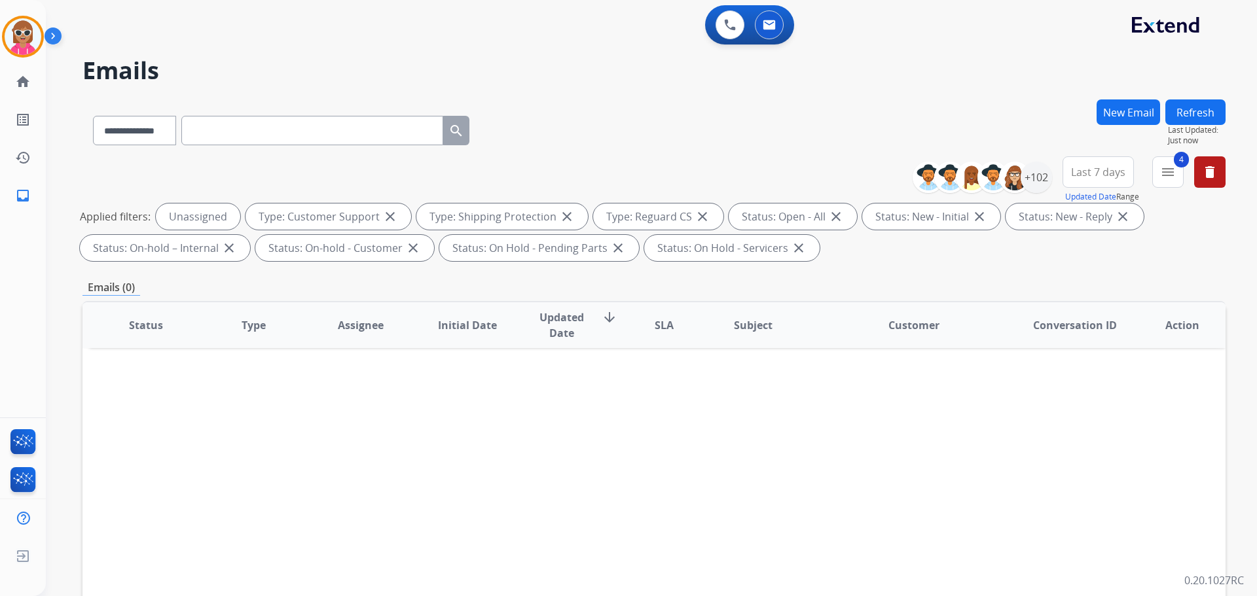
click at [293, 461] on div "Status Type Assignee Initial Date Updated Date arrow_downward SLA Subject Custo…" at bounding box center [653, 520] width 1143 height 438
